Goal: Transaction & Acquisition: Purchase product/service

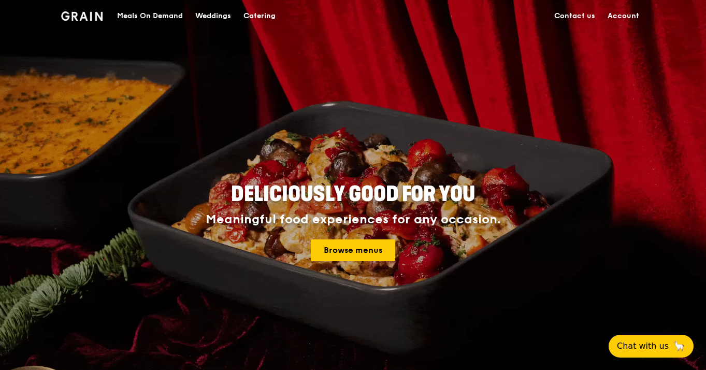
click at [95, 19] on img at bounding box center [82, 15] width 42 height 9
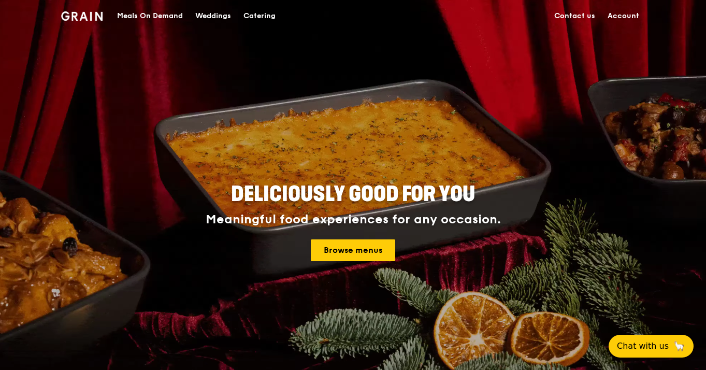
click at [623, 14] on link "Account" at bounding box center [624, 16] width 44 height 31
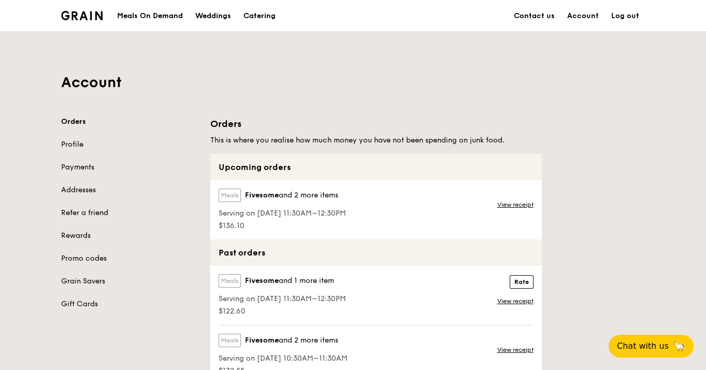
click at [155, 19] on div "Meals On Demand" at bounding box center [150, 16] width 66 height 31
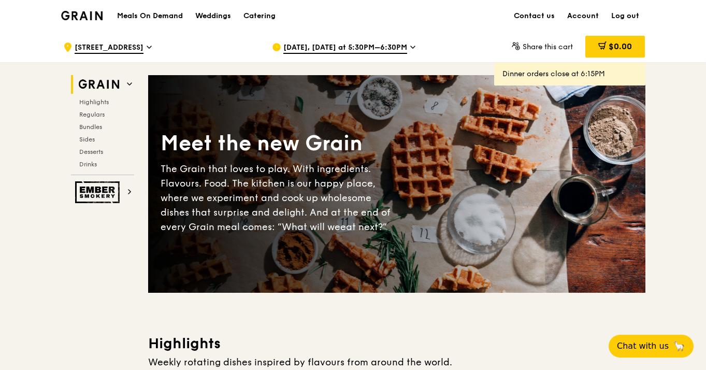
click at [96, 120] on div "Highlights Regulars Bundles Sides Desserts Drinks" at bounding box center [102, 133] width 63 height 70
click at [93, 124] on span "Bundles" at bounding box center [91, 126] width 24 height 7
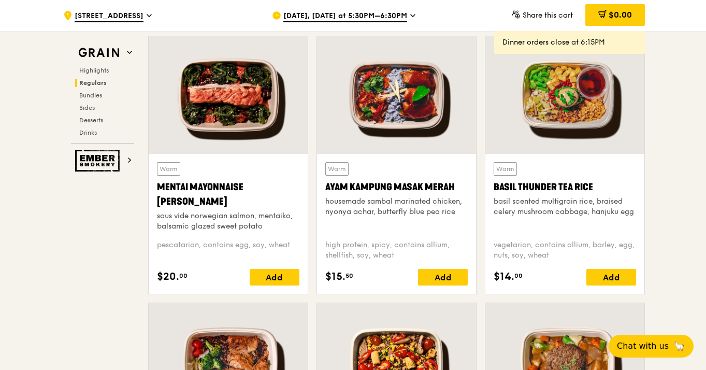
scroll to position [1468, 0]
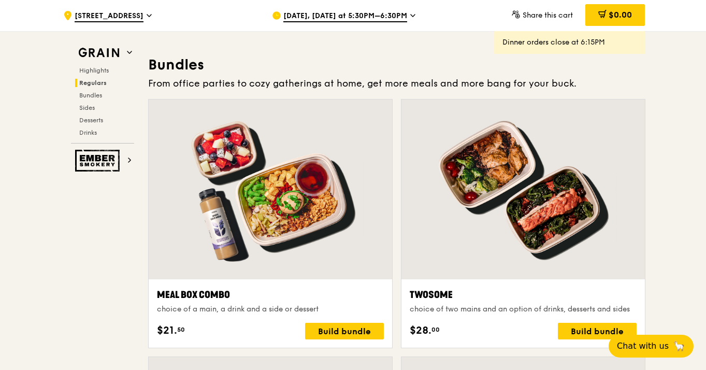
click at [324, 17] on span "[DATE], [DATE] at 5:30PM–6:30PM" at bounding box center [345, 16] width 124 height 11
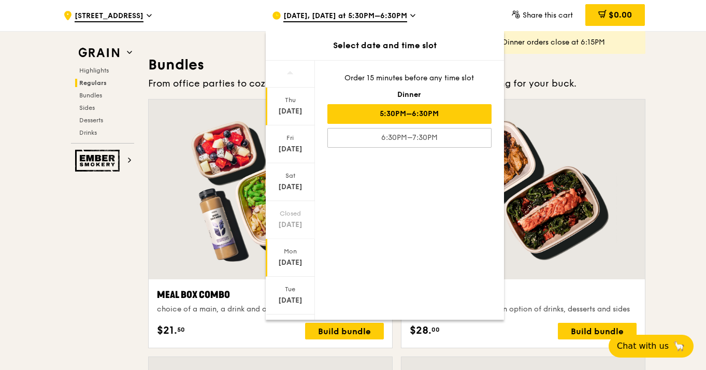
click at [304, 259] on div "[DATE]" at bounding box center [290, 263] width 46 height 10
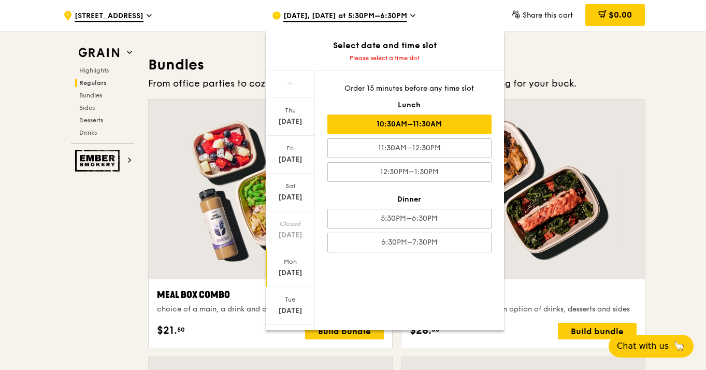
click at [402, 129] on div "10:30AM–11:30AM" at bounding box center [409, 125] width 164 height 20
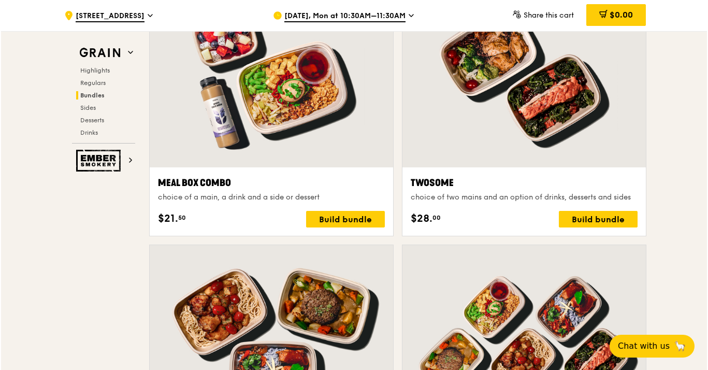
scroll to position [1852, 0]
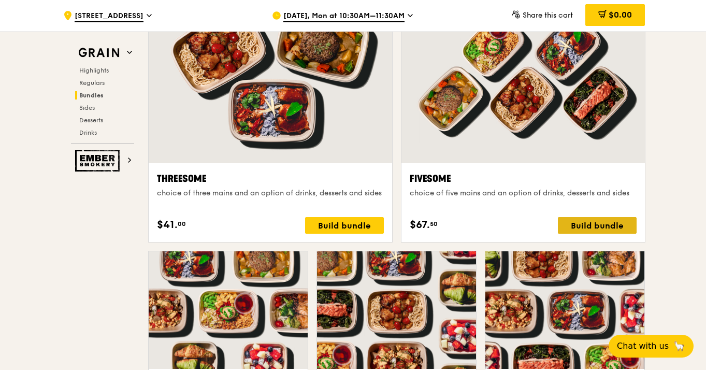
click at [596, 225] on div "Build bundle" at bounding box center [597, 225] width 79 height 17
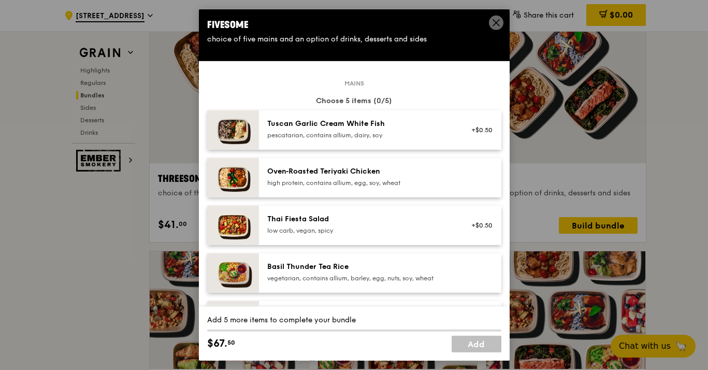
click at [234, 144] on img at bounding box center [233, 129] width 52 height 39
click at [227, 189] on img at bounding box center [233, 177] width 52 height 39
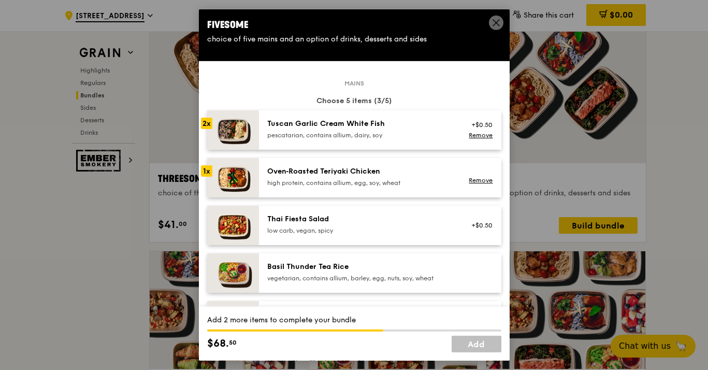
click at [227, 189] on img at bounding box center [233, 177] width 52 height 39
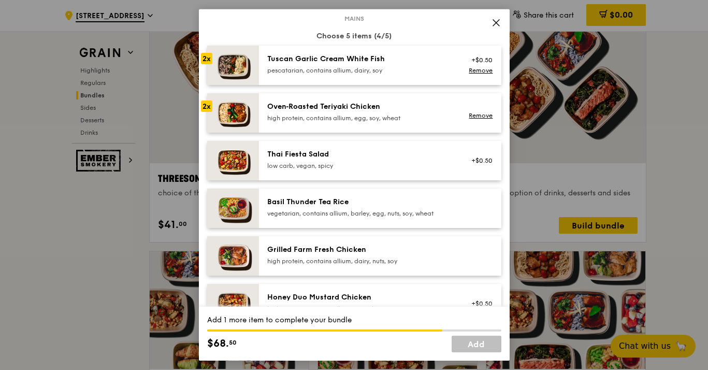
scroll to position [135, 0]
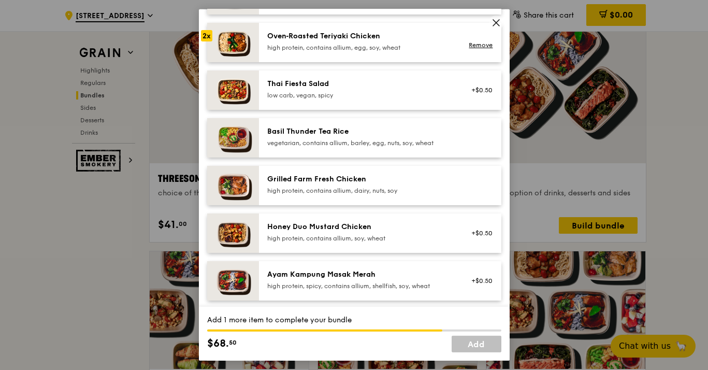
click at [236, 202] on img at bounding box center [233, 185] width 52 height 39
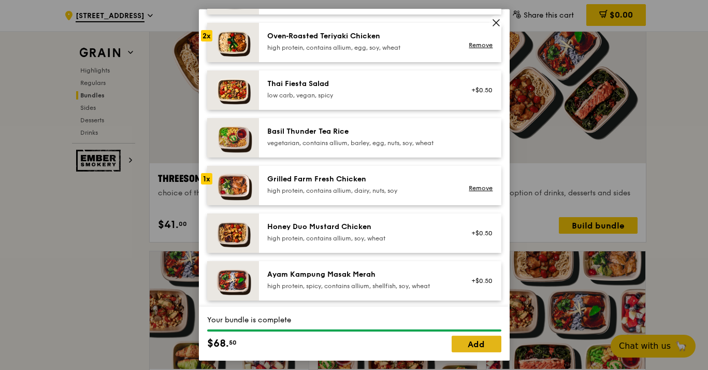
click at [466, 342] on link "Add" at bounding box center [477, 344] width 50 height 17
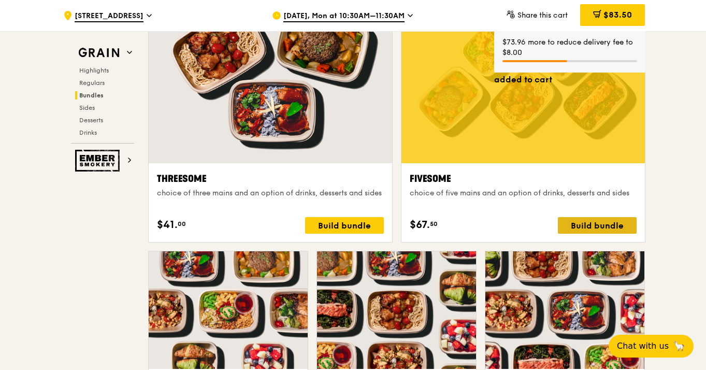
click at [584, 229] on div "Build bundle" at bounding box center [597, 225] width 79 height 17
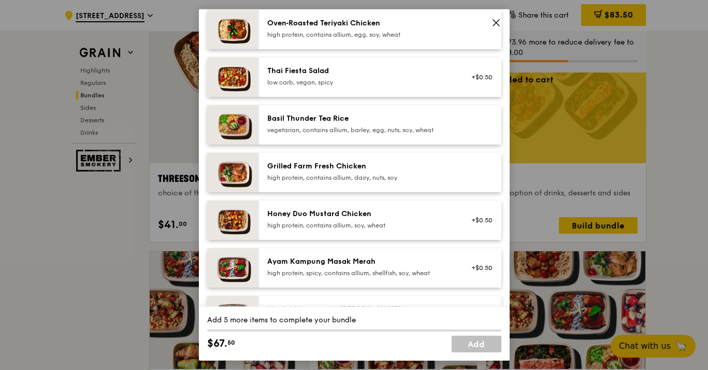
scroll to position [176, 0]
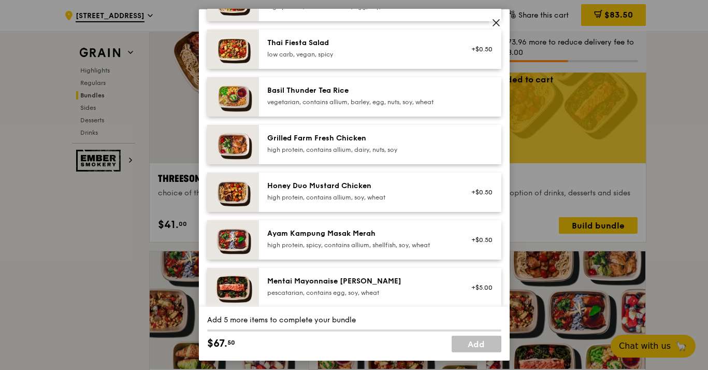
click at [232, 248] on img at bounding box center [233, 239] width 52 height 39
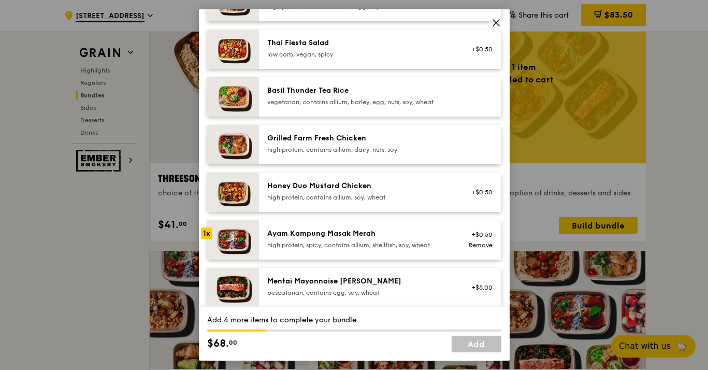
click at [232, 248] on img at bounding box center [233, 239] width 52 height 39
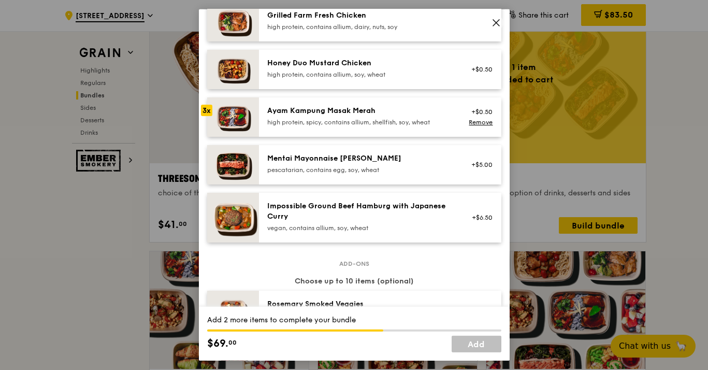
scroll to position [297, 0]
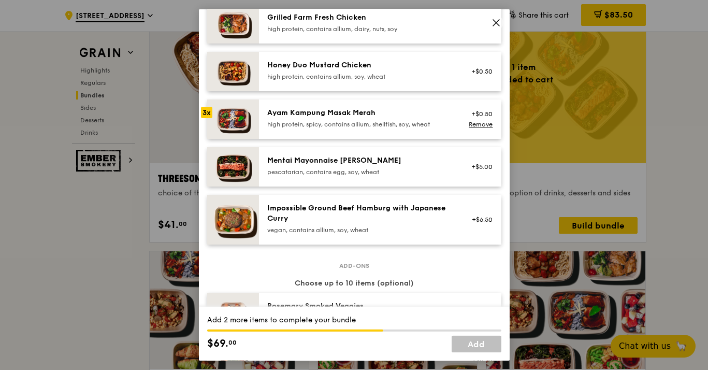
click at [227, 42] on img at bounding box center [233, 23] width 52 height 39
click at [233, 86] on img at bounding box center [233, 71] width 52 height 39
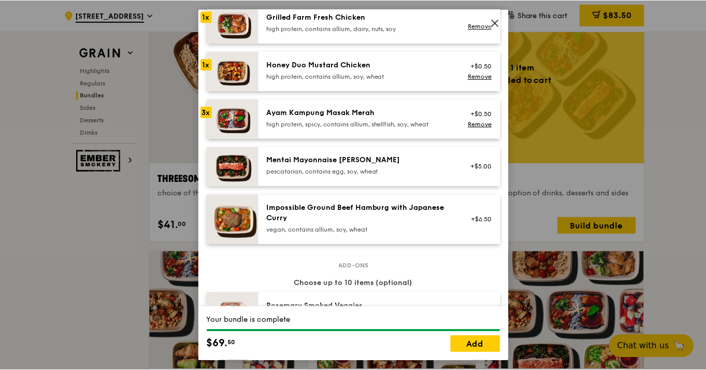
scroll to position [265, 0]
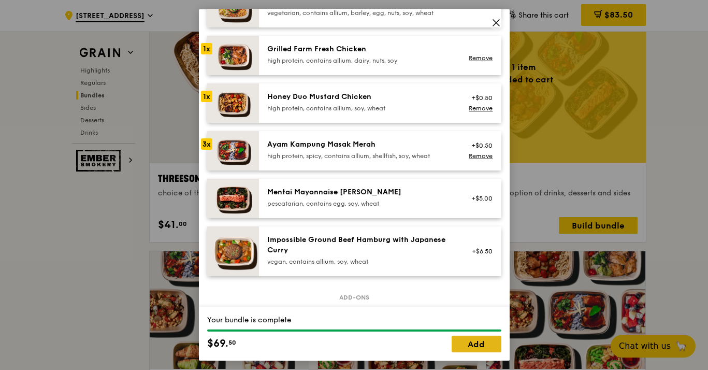
click at [479, 345] on link "Add" at bounding box center [477, 344] width 50 height 17
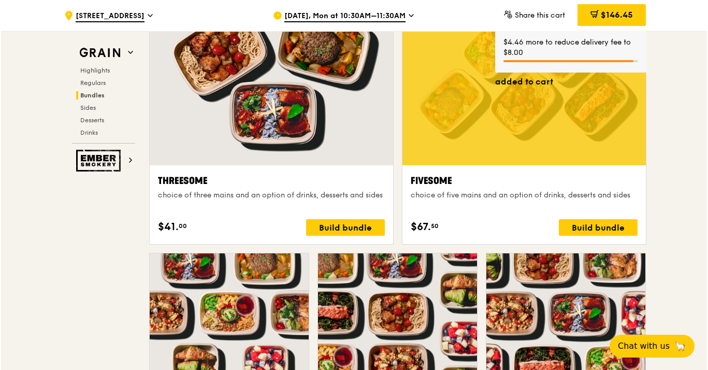
scroll to position [1720, 0]
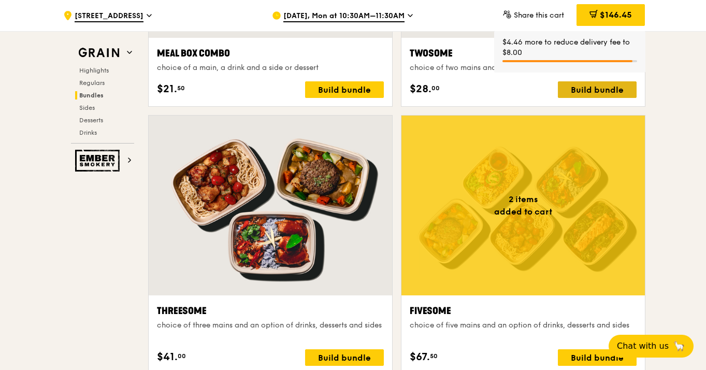
click at [587, 95] on div "Build bundle" at bounding box center [597, 89] width 79 height 17
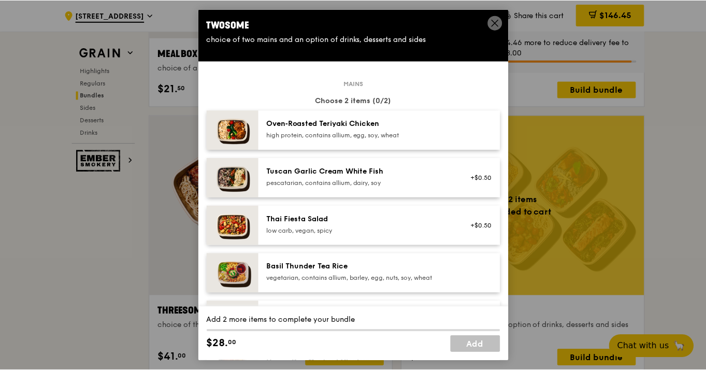
scroll to position [170, 0]
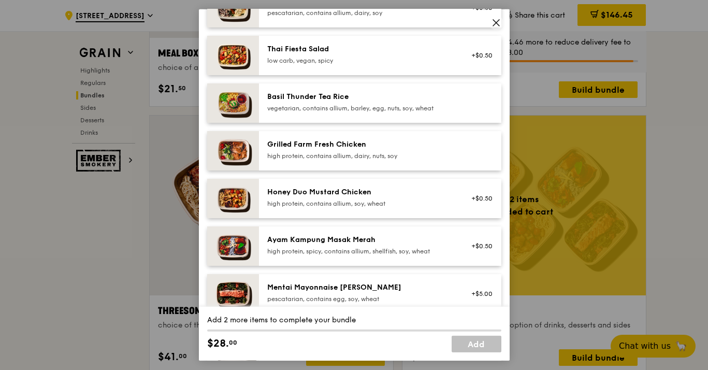
click at [261, 209] on div "Honey Duo Mustard Chicken high protein, contains allium, soy, wheat +$0.50" at bounding box center [380, 198] width 242 height 39
click at [261, 209] on div "Honey Duo Mustard Chicken high protein, contains allium, soy, wheat +$0.50 Remo…" at bounding box center [380, 198] width 242 height 39
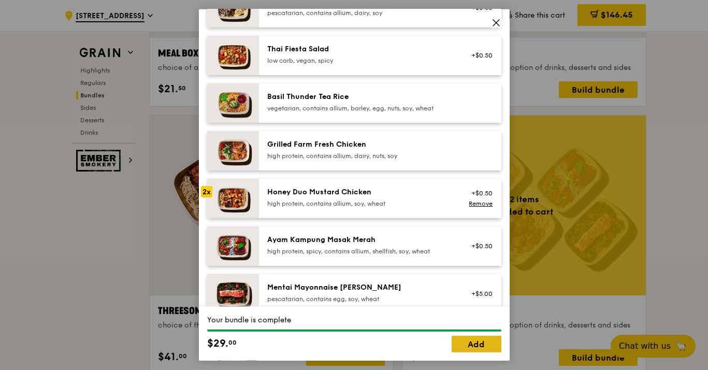
click at [482, 339] on link "Add" at bounding box center [477, 344] width 50 height 17
